Goal: Information Seeking & Learning: Learn about a topic

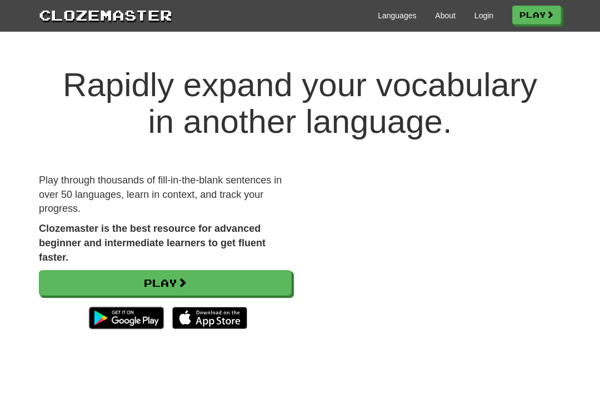
click at [22, 81] on h1 "Rapidly expand your vocabulary in another language." at bounding box center [300, 103] width 600 height 73
click at [491, 13] on div "Languages About Login Play" at bounding box center [366, 14] width 389 height 21
click at [475, 19] on link "Login" at bounding box center [484, 15] width 19 height 11
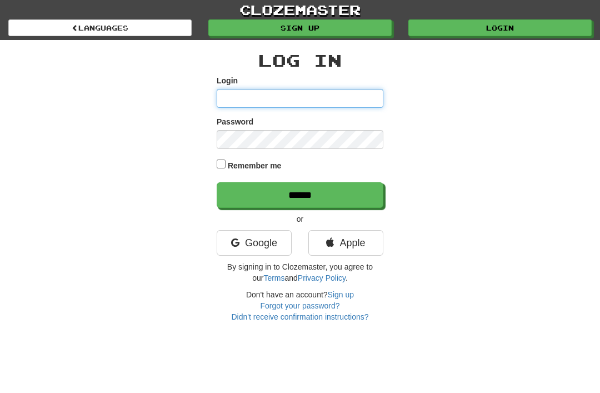
type input "********"
click at [300, 194] on input "******" at bounding box center [300, 195] width 167 height 26
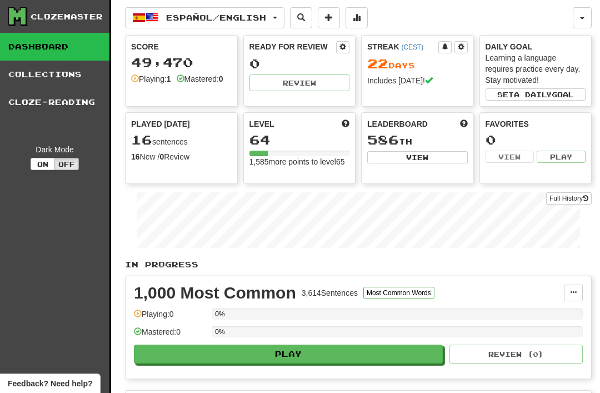
click at [178, 17] on span "Español / English" at bounding box center [216, 17] width 100 height 9
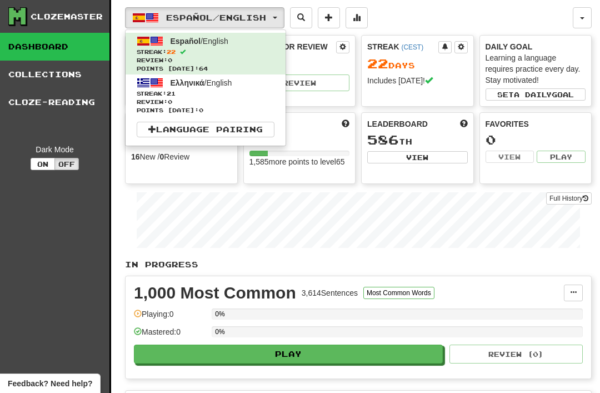
click at [158, 101] on span "Review: 0" at bounding box center [206, 102] width 138 height 8
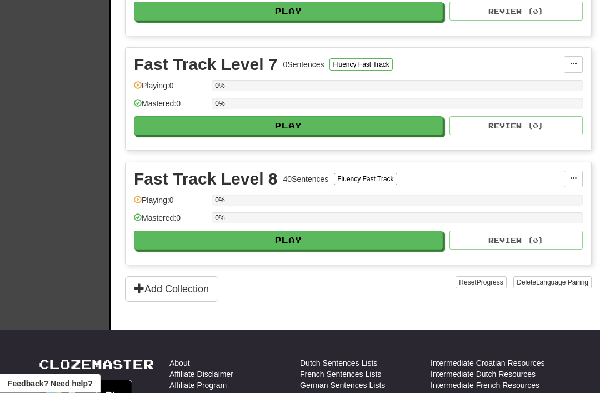
scroll to position [916, 0]
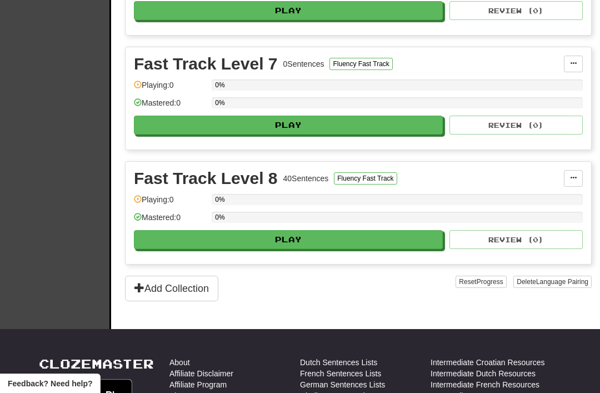
click at [277, 241] on button "Play" at bounding box center [288, 239] width 309 height 19
select select "**"
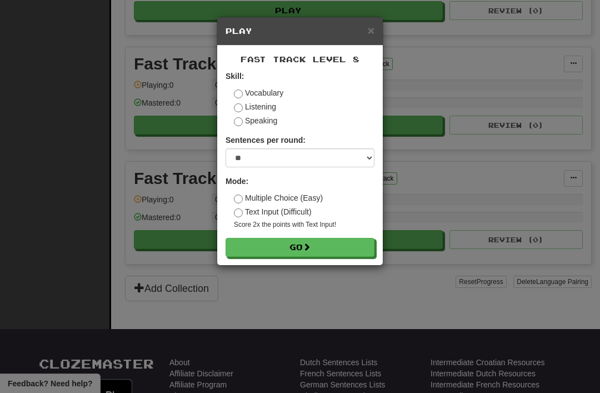
click at [292, 242] on button "Go" at bounding box center [300, 247] width 149 height 19
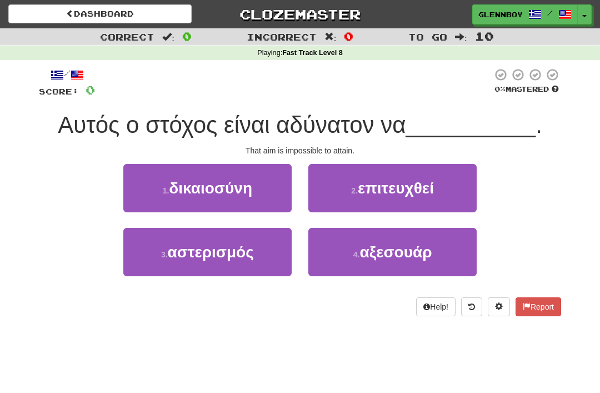
click at [395, 181] on span "επιτευχθεί" at bounding box center [396, 188] width 76 height 17
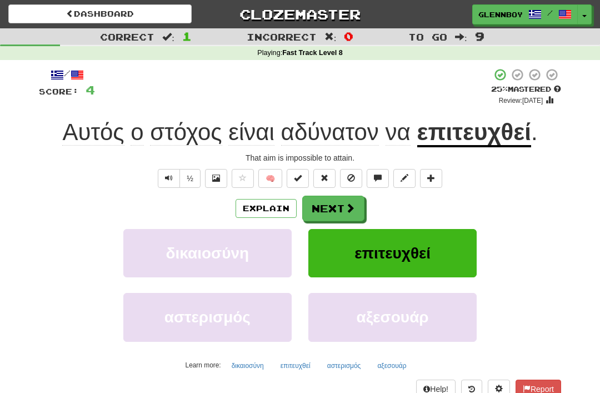
click at [351, 176] on span at bounding box center [351, 178] width 8 height 8
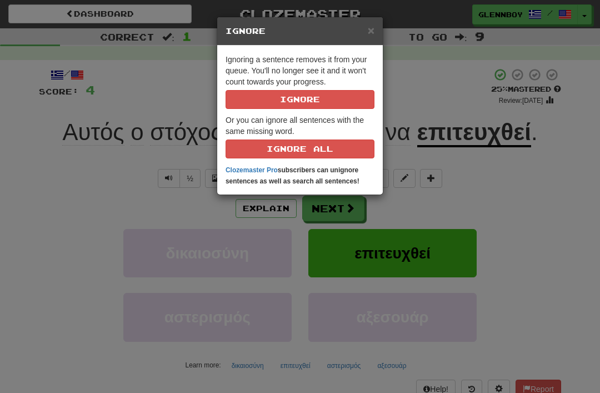
click at [289, 98] on button "Ignore" at bounding box center [300, 99] width 149 height 19
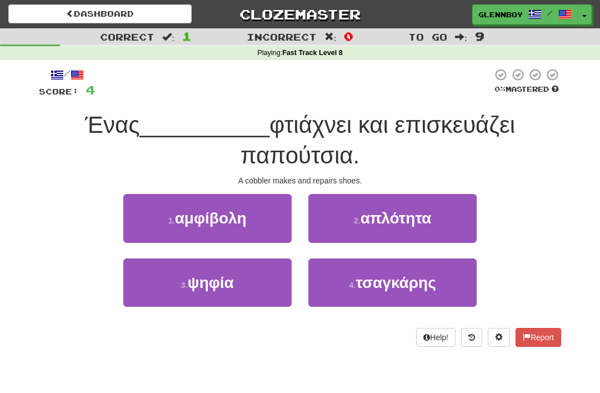
click at [370, 285] on span "τσαγκάρης" at bounding box center [396, 282] width 81 height 17
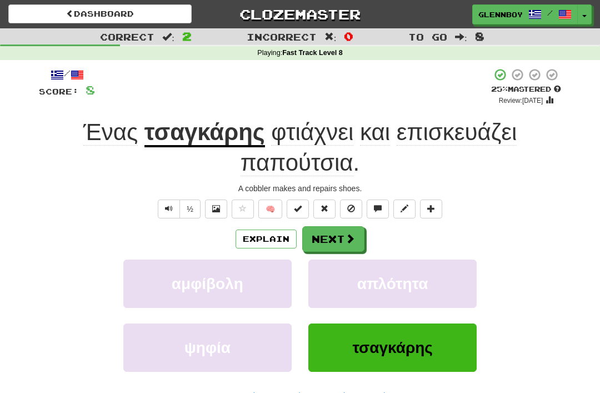
click at [351, 205] on span at bounding box center [351, 209] width 8 height 8
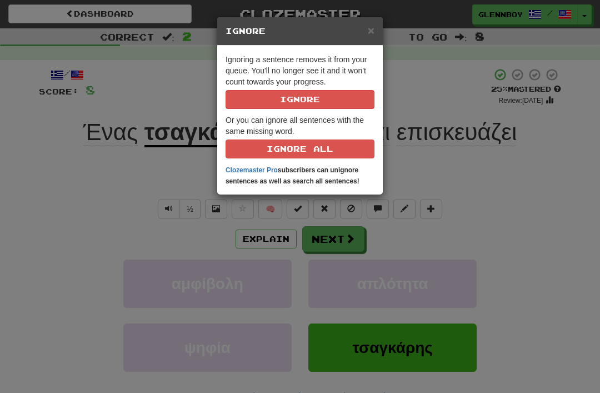
click at [283, 104] on button "Ignore" at bounding box center [300, 99] width 149 height 19
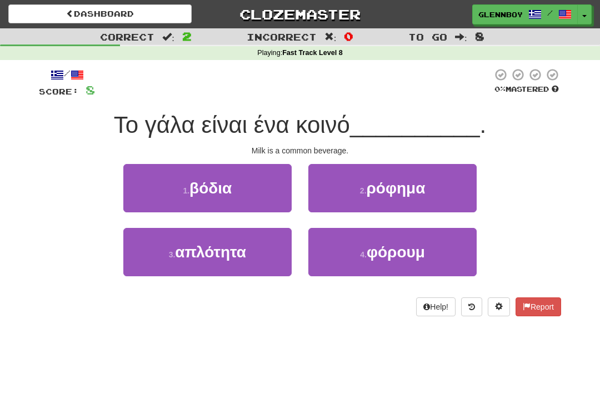
click at [371, 181] on span "ρόφημα" at bounding box center [396, 188] width 59 height 17
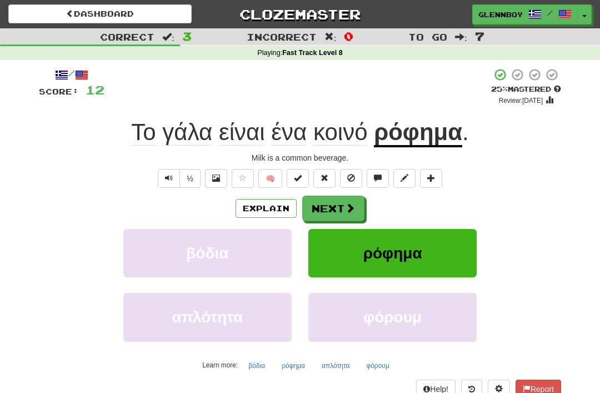
click at [259, 205] on button "Explain" at bounding box center [266, 208] width 61 height 19
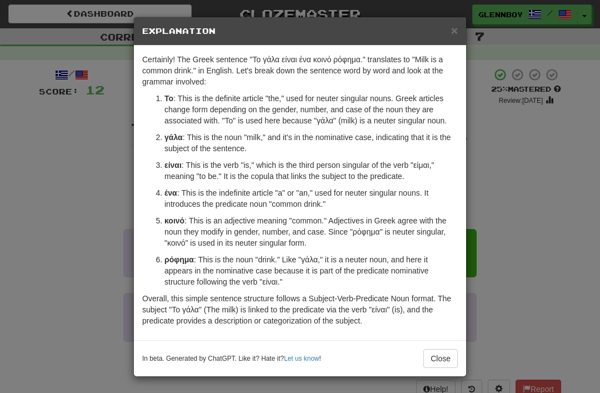
click at [437, 362] on button "Close" at bounding box center [440, 358] width 34 height 19
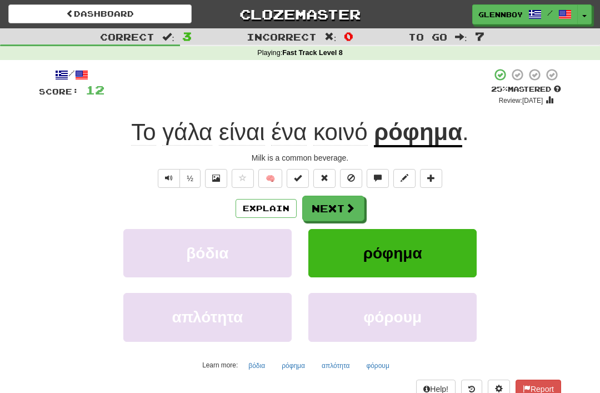
click at [350, 179] on span at bounding box center [351, 178] width 8 height 8
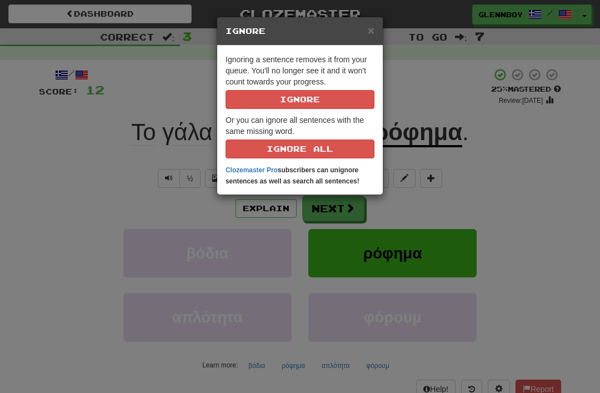
click at [285, 98] on button "Ignore" at bounding box center [300, 99] width 149 height 19
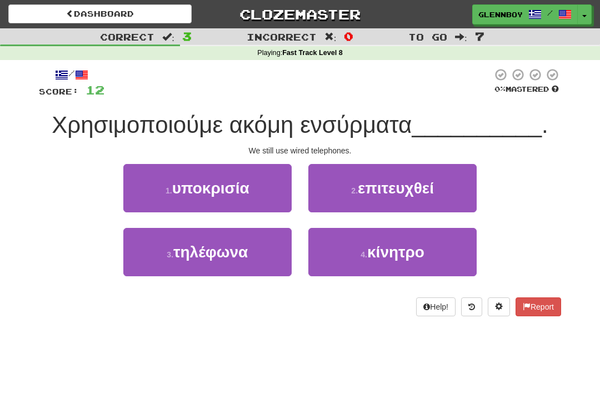
click at [185, 246] on span "τηλέφωνα" at bounding box center [210, 251] width 74 height 17
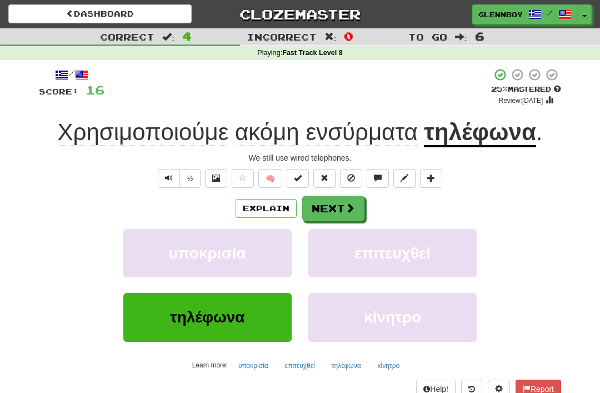
click at [253, 205] on button "Explain" at bounding box center [266, 208] width 61 height 19
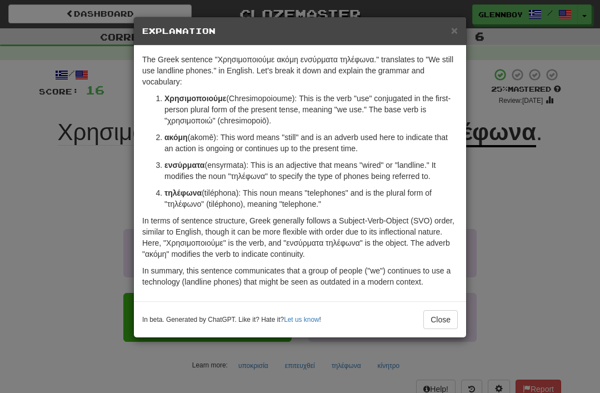
click at [36, 278] on div "× Explanation The Greek sentence "Χρησιμοποιούμε ακόμη ενσύρματα τηλέφωνα." tra…" at bounding box center [300, 196] width 600 height 393
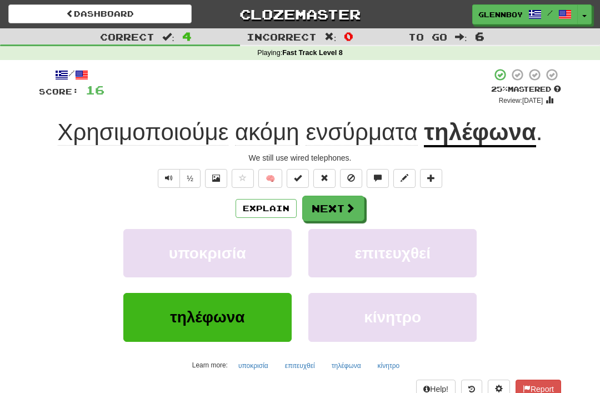
click at [263, 205] on button "Explain" at bounding box center [266, 208] width 61 height 19
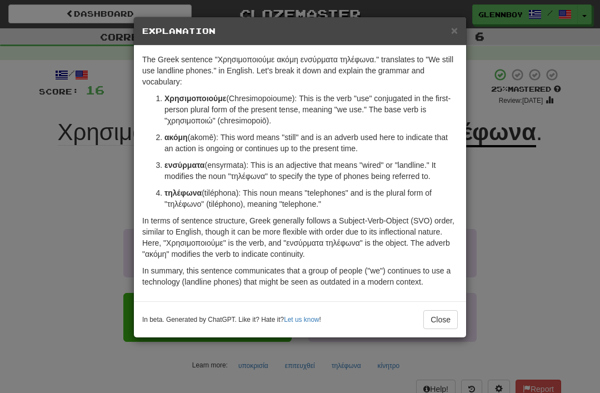
click at [433, 321] on button "Close" at bounding box center [440, 319] width 34 height 19
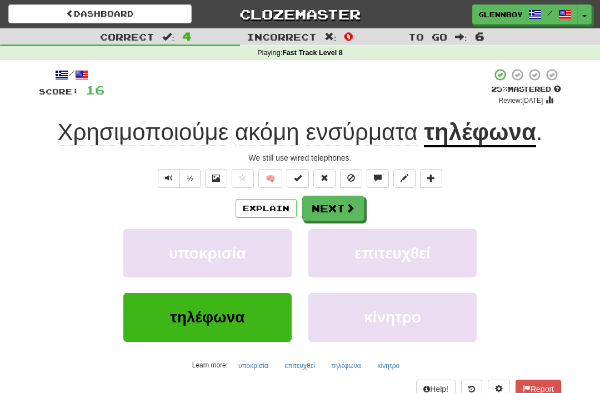
click at [347, 174] on span at bounding box center [351, 178] width 8 height 8
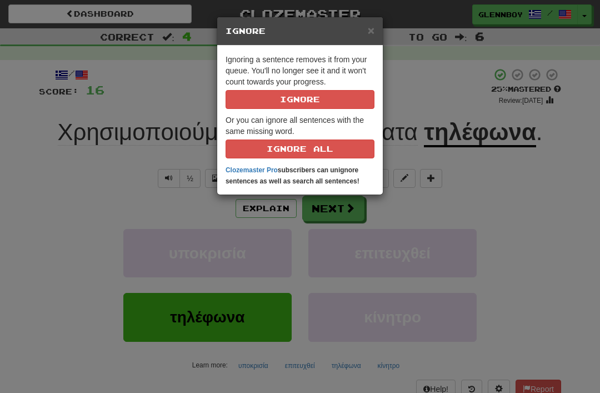
click at [290, 97] on button "Ignore" at bounding box center [300, 99] width 149 height 19
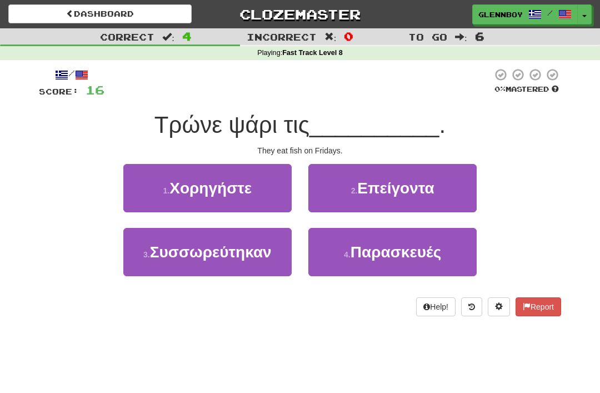
click at [369, 256] on span "Παρασκευές" at bounding box center [396, 251] width 91 height 17
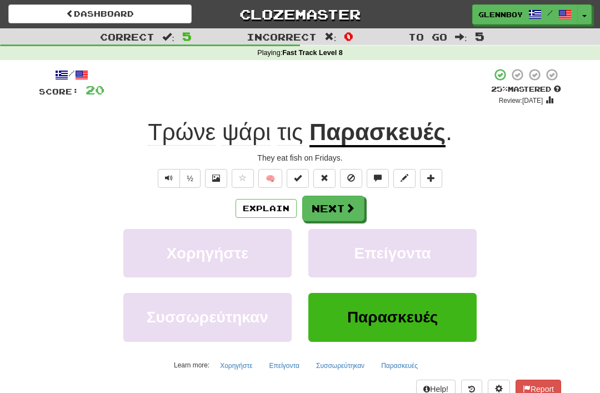
click at [353, 177] on span at bounding box center [351, 178] width 8 height 8
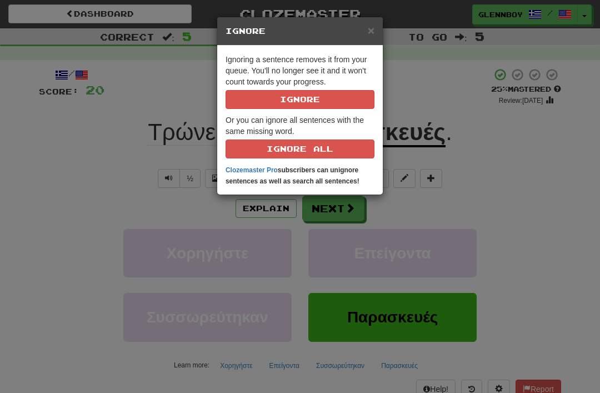
click at [286, 91] on button "Ignore" at bounding box center [300, 99] width 149 height 19
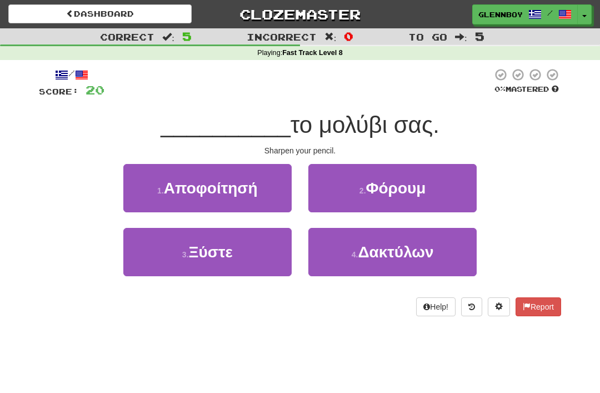
click at [201, 245] on span "Ξύστε" at bounding box center [211, 251] width 44 height 17
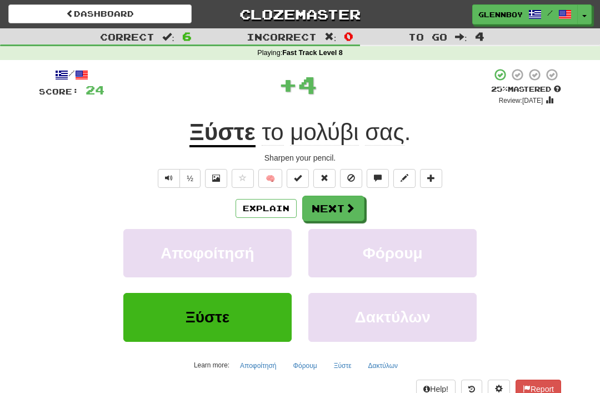
click at [257, 207] on button "Explain" at bounding box center [266, 208] width 61 height 19
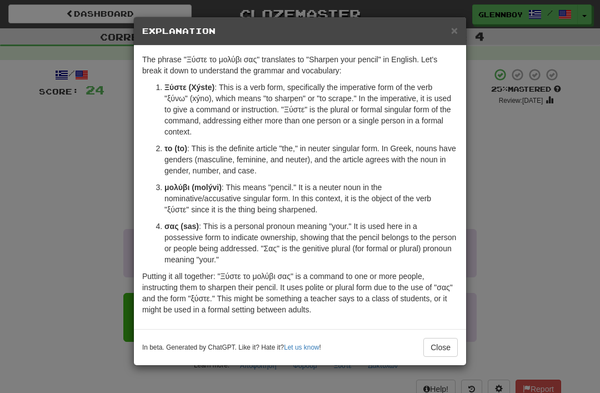
click at [432, 343] on button "Close" at bounding box center [440, 347] width 34 height 19
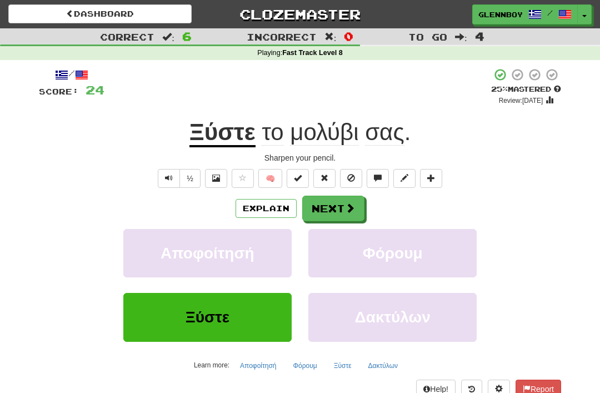
click at [355, 179] on span at bounding box center [351, 178] width 8 height 8
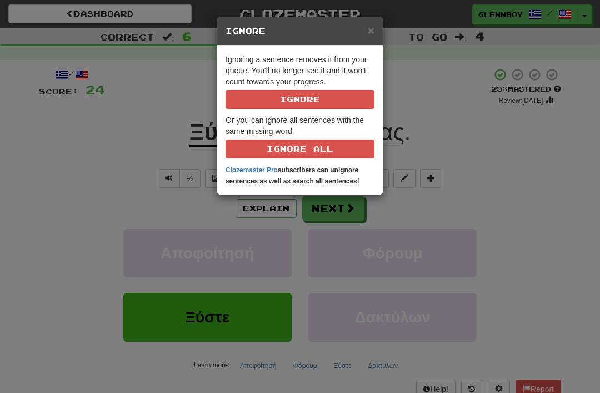
click at [290, 100] on button "Ignore" at bounding box center [300, 99] width 149 height 19
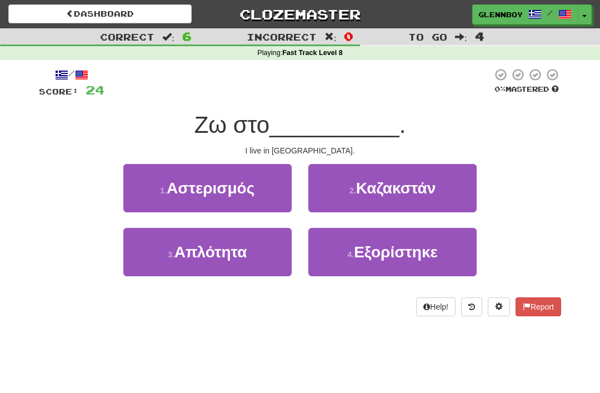
click at [366, 185] on span "Καζακστάν" at bounding box center [396, 188] width 80 height 17
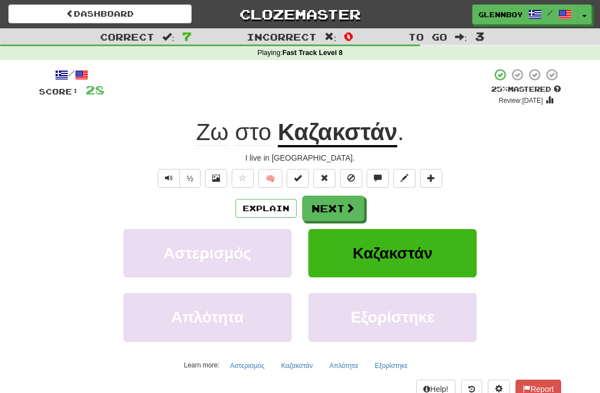
click at [352, 170] on button at bounding box center [351, 178] width 22 height 19
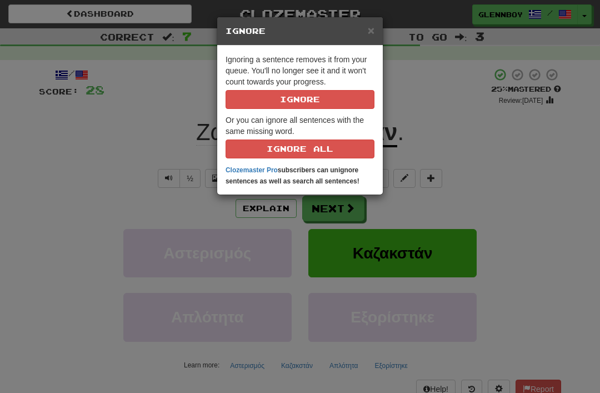
click at [292, 94] on button "Ignore" at bounding box center [300, 99] width 149 height 19
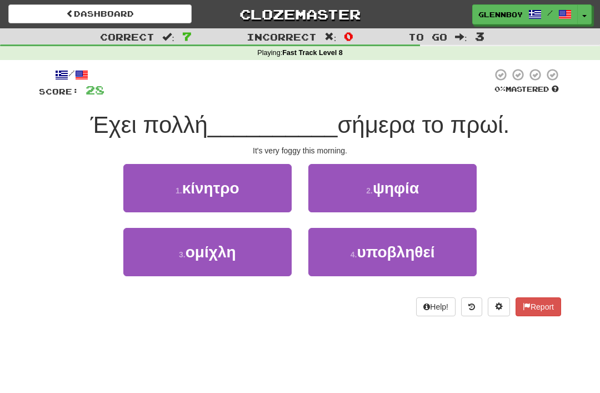
click at [367, 179] on button "2 . ψηφία" at bounding box center [392, 188] width 168 height 48
